Goal: Task Accomplishment & Management: Use online tool/utility

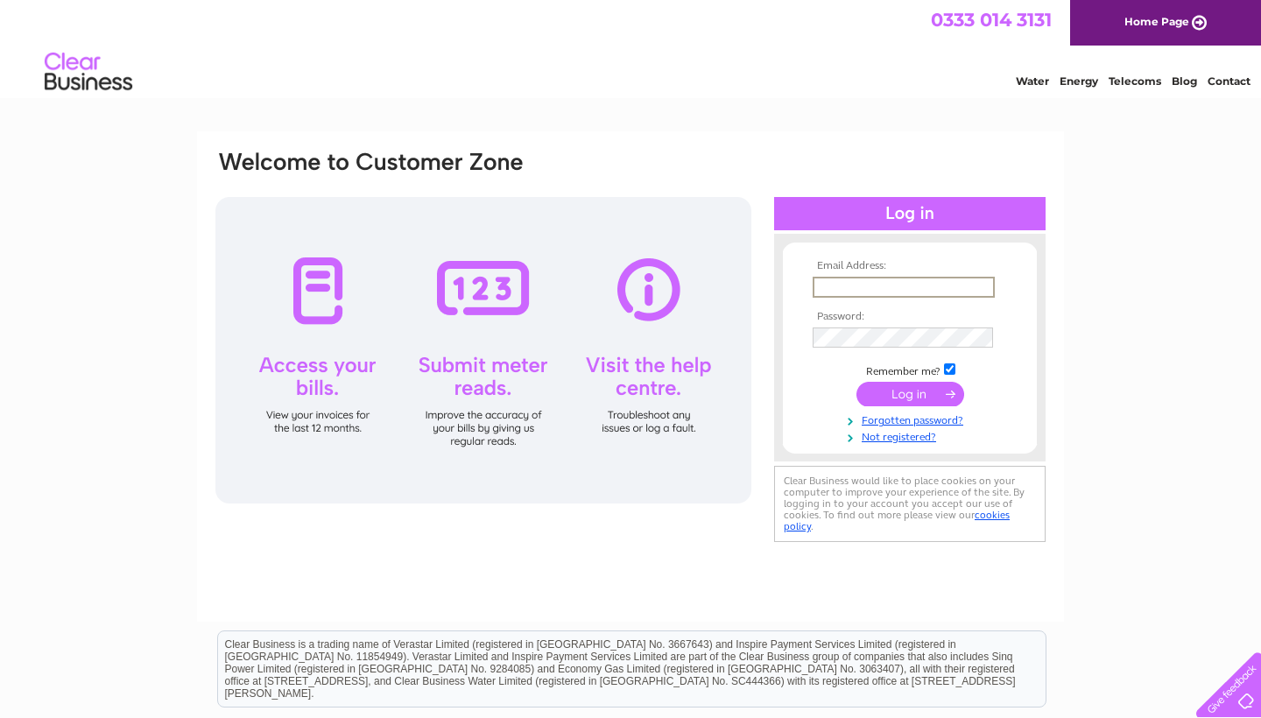
type input "[EMAIL_ADDRESS][DOMAIN_NAME]"
click at [910, 392] on input "submit" at bounding box center [910, 392] width 108 height 25
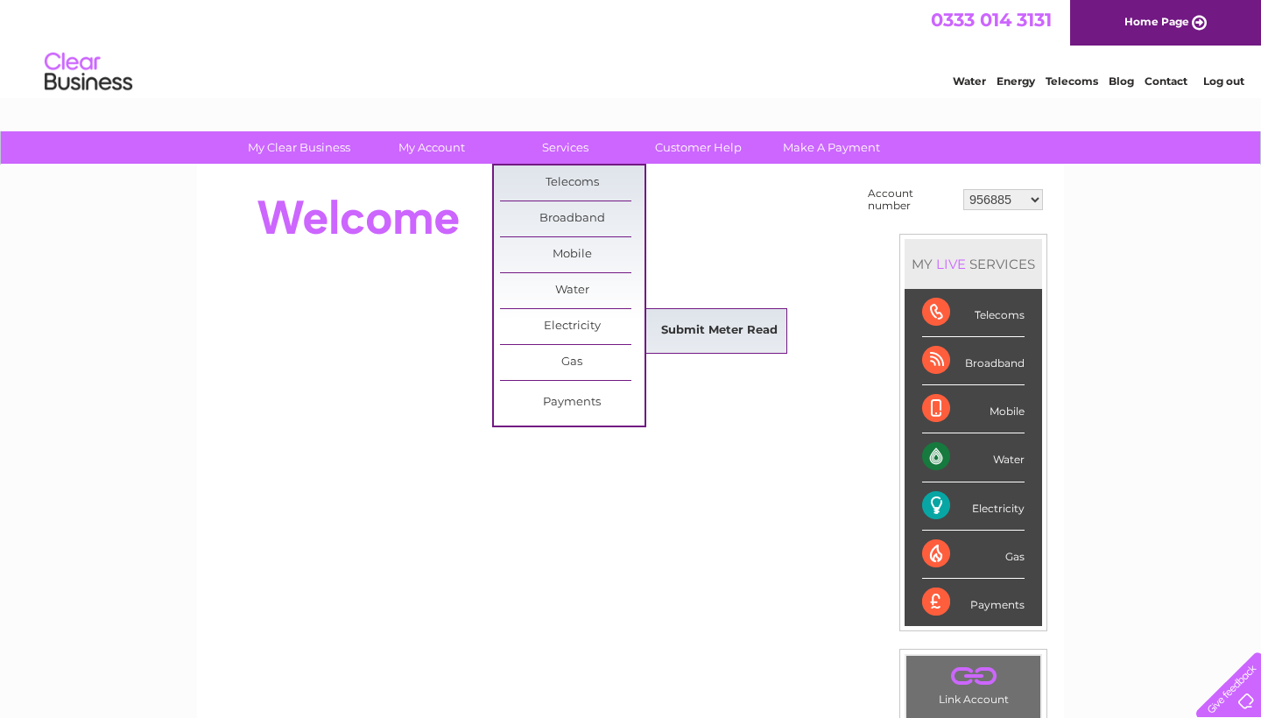
click at [701, 336] on link "Submit Meter Read" at bounding box center [719, 330] width 144 height 35
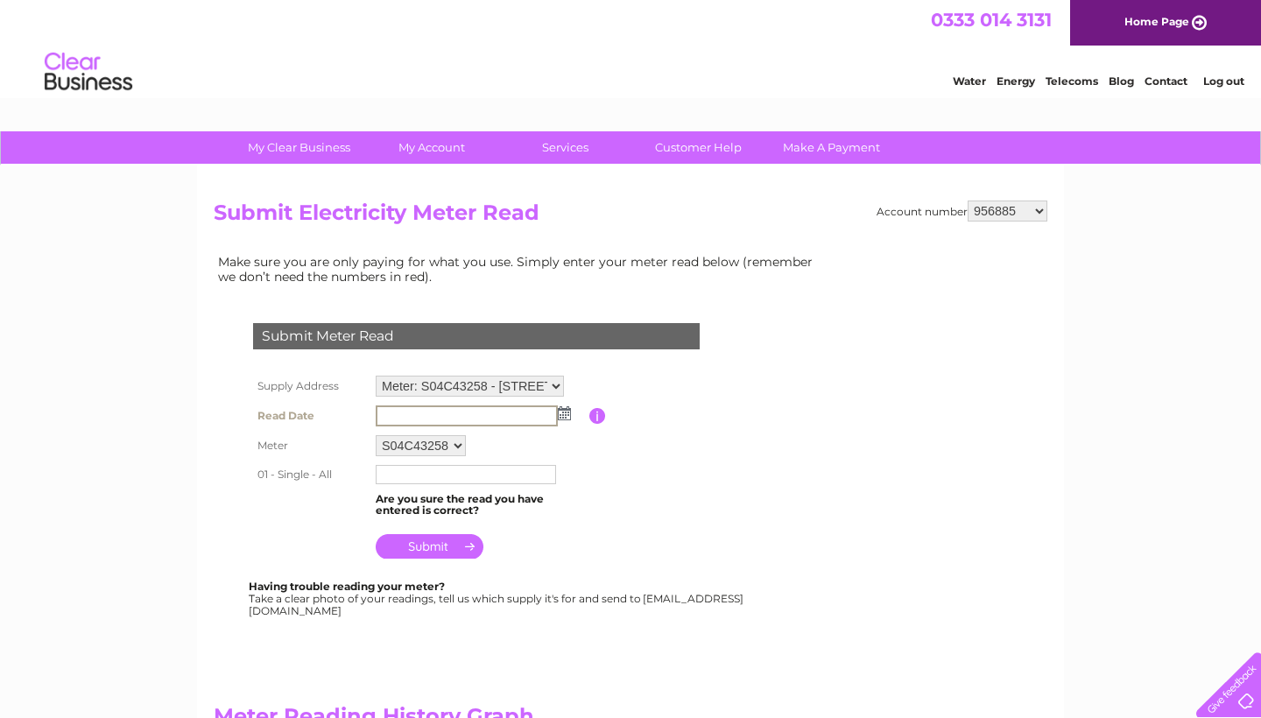
click at [432, 413] on input "text" at bounding box center [467, 415] width 182 height 21
click at [563, 408] on img at bounding box center [562, 412] width 13 height 14
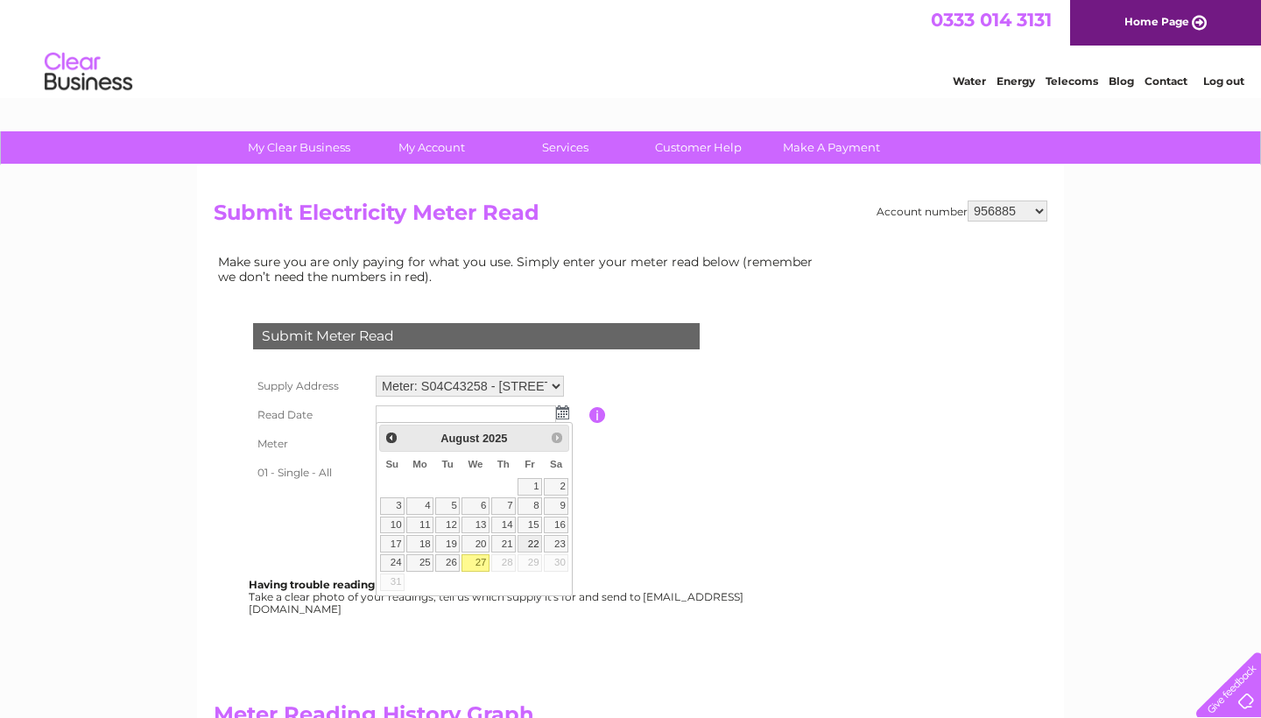
click at [531, 541] on link "22" at bounding box center [529, 544] width 25 height 18
type input "2025/08/22"
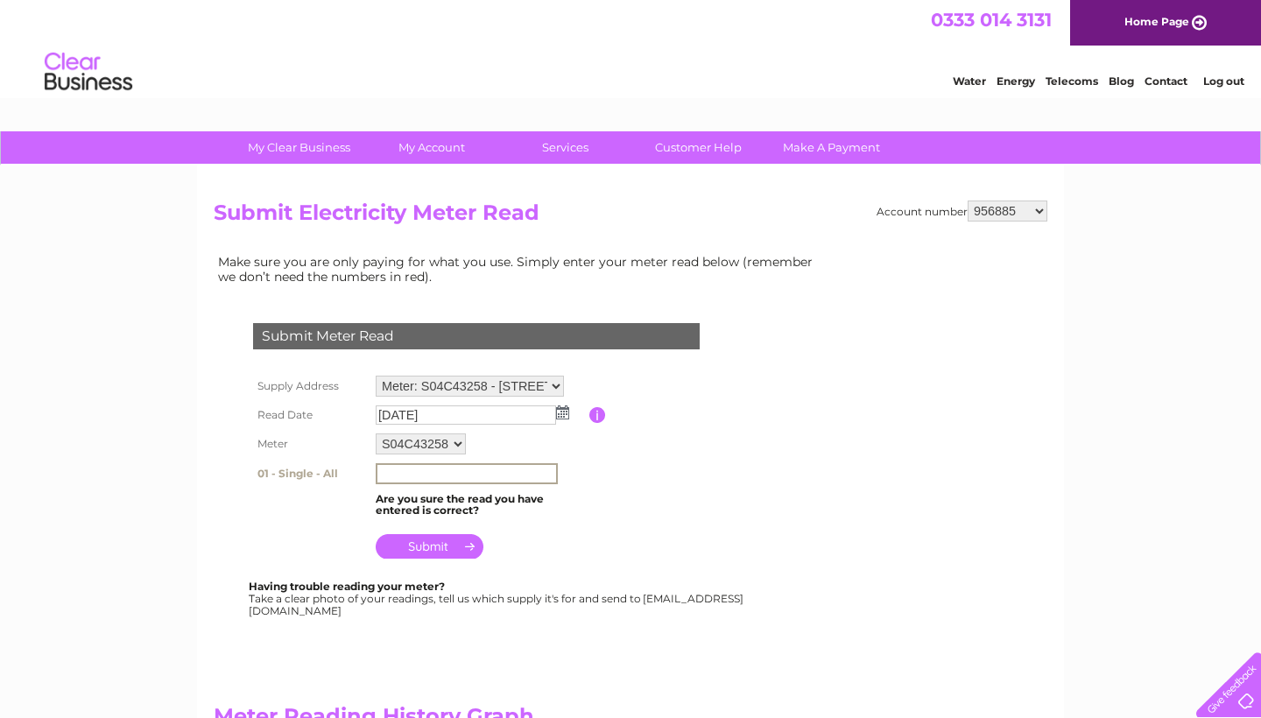
click at [430, 467] on input "text" at bounding box center [467, 473] width 182 height 21
type input "88655"
click at [432, 540] on input "submit" at bounding box center [430, 546] width 108 height 25
